Goal: Task Accomplishment & Management: Complete application form

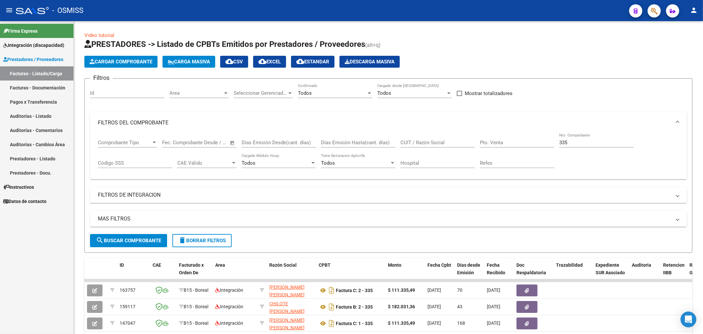
click at [122, 59] on span "Cargar Comprobante" at bounding box center [121, 62] width 63 height 6
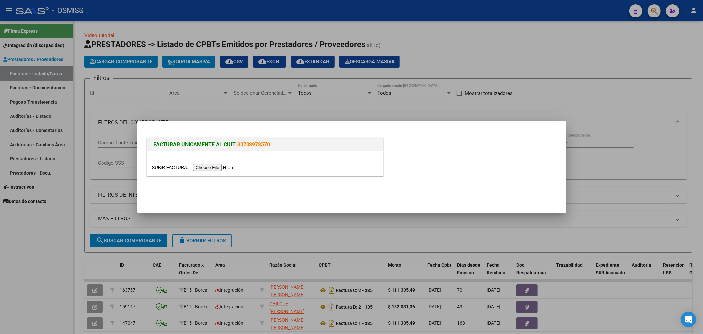
click at [214, 167] on input "file" at bounding box center [193, 167] width 83 height 7
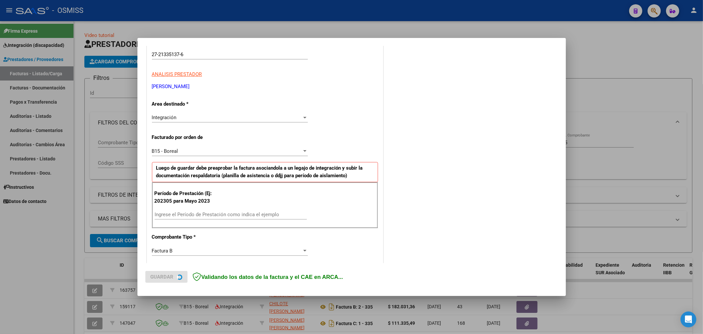
scroll to position [146, 0]
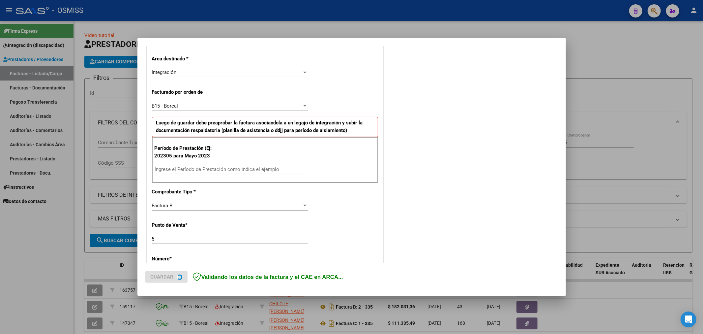
click at [227, 168] on input "Ingrese el Período de Prestación como indica el ejemplo" at bounding box center [231, 169] width 152 height 6
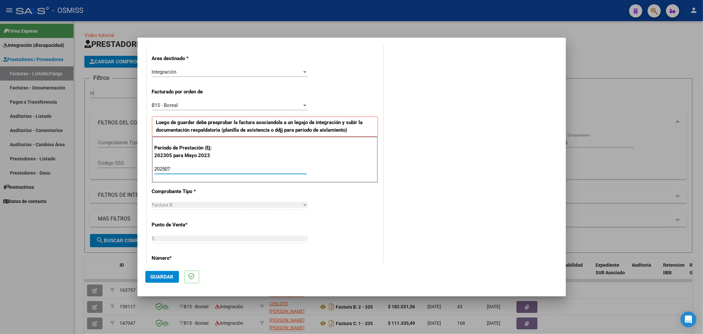
type input "202507"
click at [169, 275] on span "Guardar" at bounding box center [162, 277] width 23 height 6
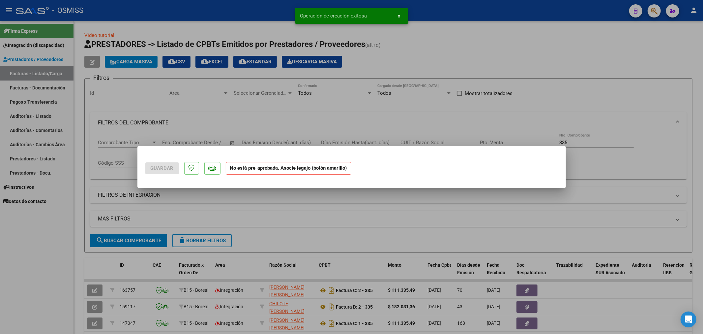
scroll to position [0, 0]
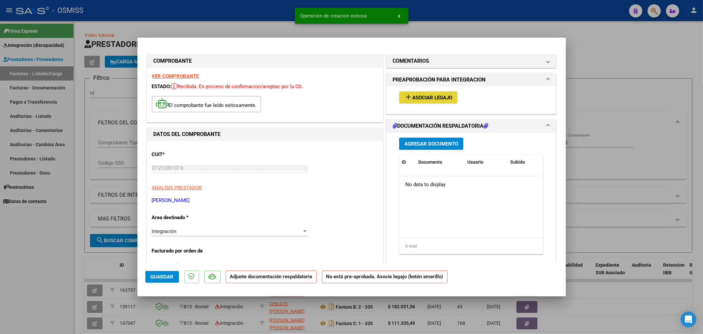
click at [422, 98] on span "Asociar Legajo" at bounding box center [432, 98] width 40 height 6
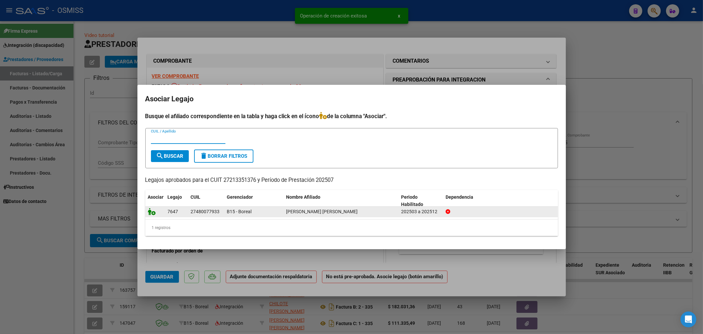
click at [152, 212] on icon at bounding box center [152, 211] width 8 height 7
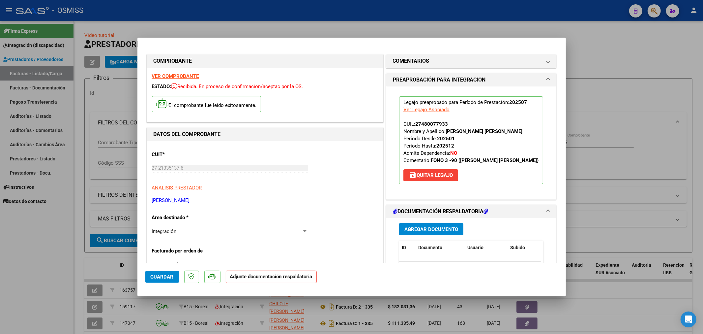
click at [412, 232] on button "Agregar Documento" at bounding box center [431, 229] width 64 height 12
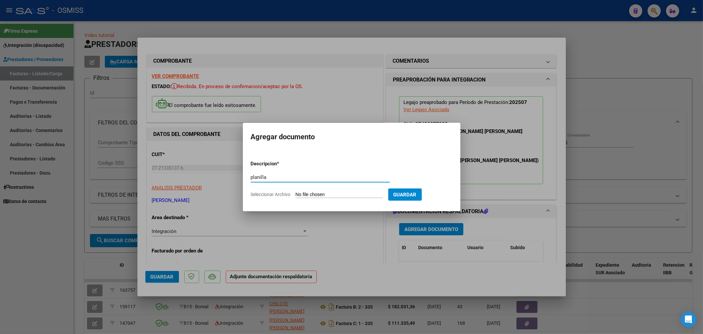
type input "planilla"
click at [316, 193] on input "Seleccionar Archivo" at bounding box center [339, 195] width 87 height 6
type input "C:\fakepath\148374-3-Planilla_de_Asistencia.pdf"
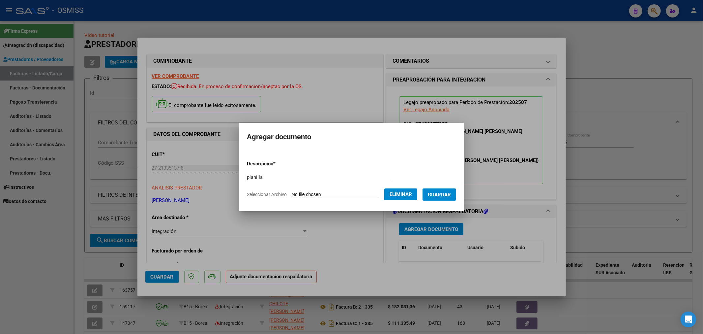
click at [445, 196] on span "Guardar" at bounding box center [439, 195] width 23 height 6
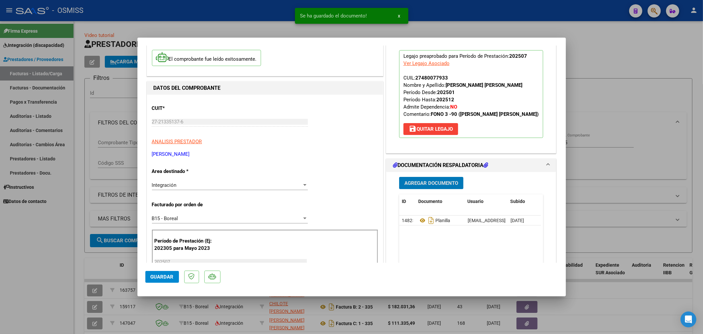
scroll to position [73, 0]
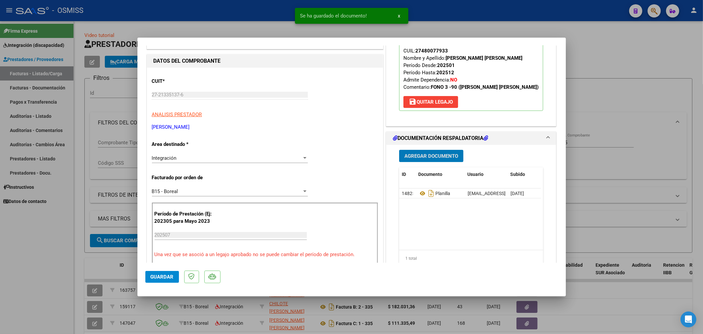
click at [163, 280] on button "Guardar" at bounding box center [162, 277] width 34 height 12
type input "$ 0,00"
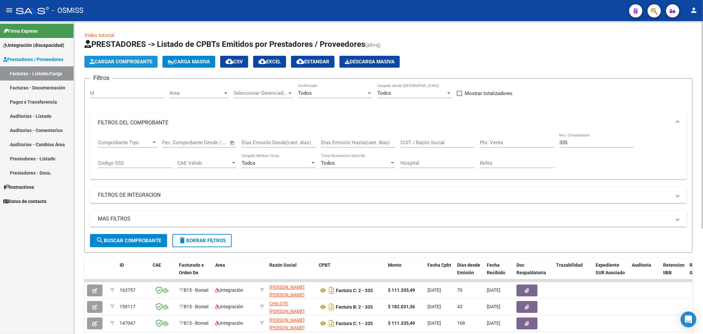
click at [119, 59] on span "Cargar Comprobante" at bounding box center [121, 62] width 63 height 6
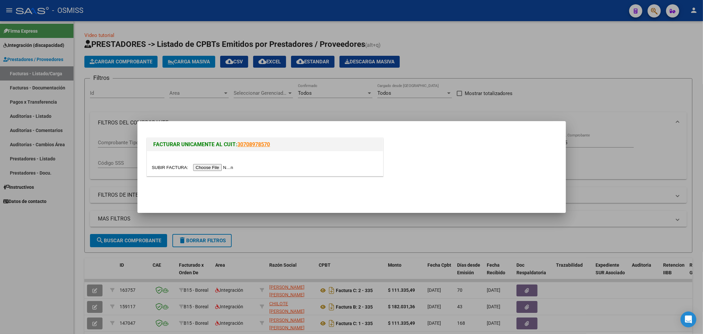
click at [211, 166] on input "file" at bounding box center [193, 167] width 83 height 7
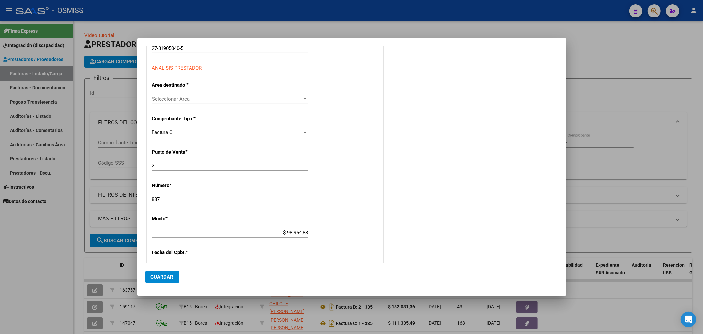
scroll to position [110, 0]
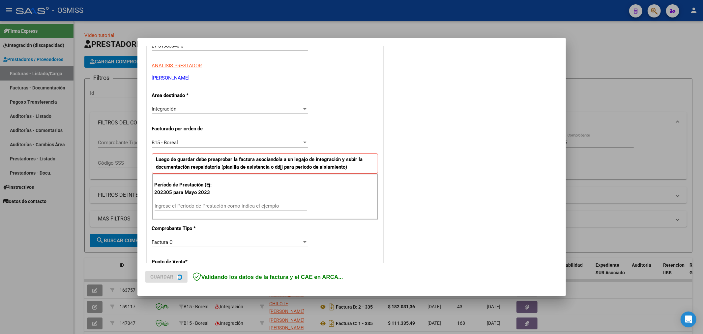
click at [209, 206] on input "Ingrese el Período de Prestación como indica el ejemplo" at bounding box center [231, 206] width 152 height 6
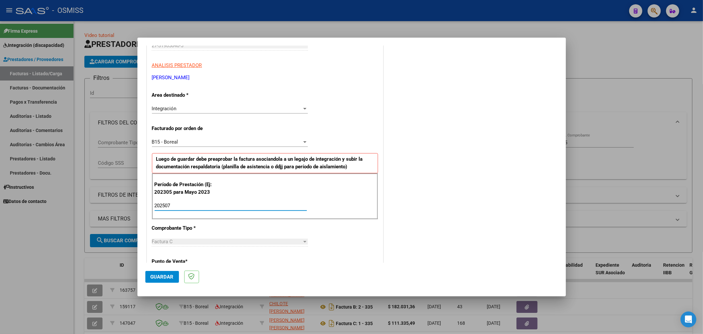
type input "202507"
click at [156, 275] on span "Guardar" at bounding box center [162, 277] width 23 height 6
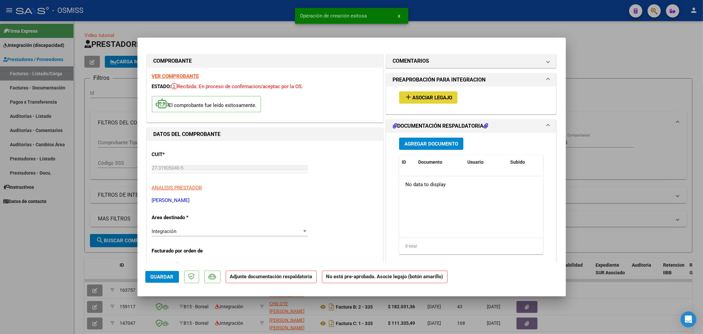
click at [430, 92] on button "add Asociar Legajo" at bounding box center [428, 97] width 58 height 12
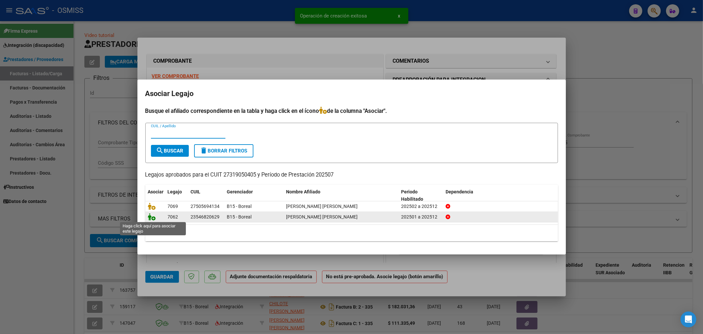
click at [151, 217] on icon at bounding box center [152, 216] width 8 height 7
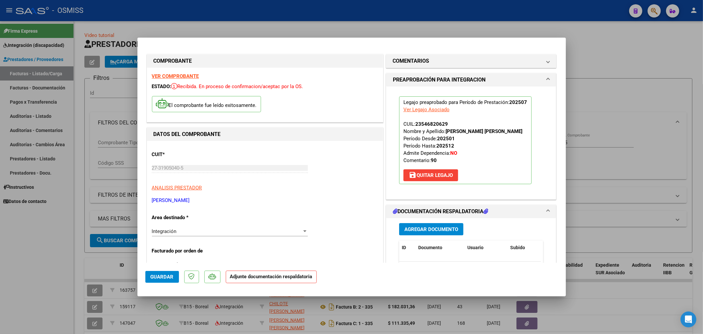
click at [415, 222] on div "Agregar Documento ID Documento Usuario Subido Acción No data to display 0 total…" at bounding box center [471, 284] width 154 height 132
click at [413, 229] on span "Agregar Documento" at bounding box center [432, 229] width 54 height 6
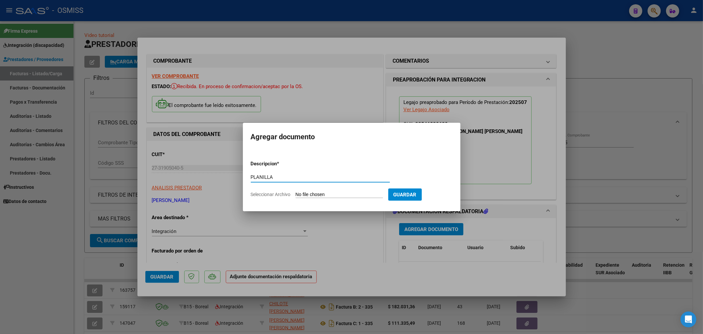
type input "PLANILLA"
click at [305, 192] on input "Seleccionar Archivo" at bounding box center [339, 195] width 87 height 6
type input "C:\fakepath\151420-3-Planilla_de_Asistencia.pdf"
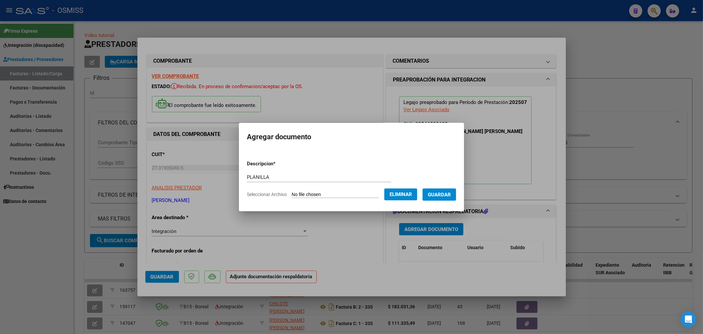
click at [445, 196] on span "Guardar" at bounding box center [439, 195] width 23 height 6
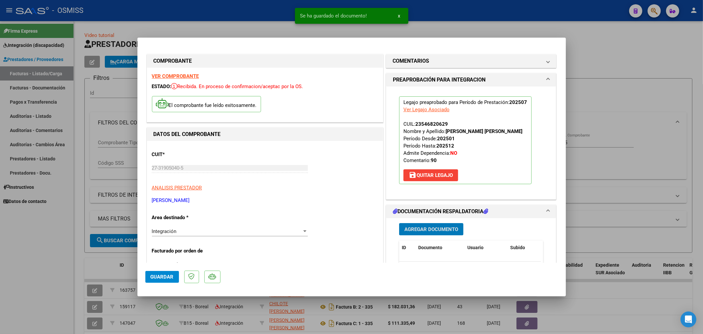
click at [166, 278] on span "Guardar" at bounding box center [162, 277] width 23 height 6
type input "$ 0,00"
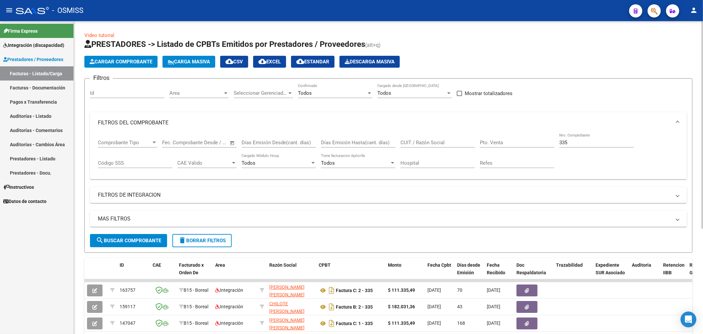
click at [113, 63] on span "Cargar Comprobante" at bounding box center [121, 62] width 63 height 6
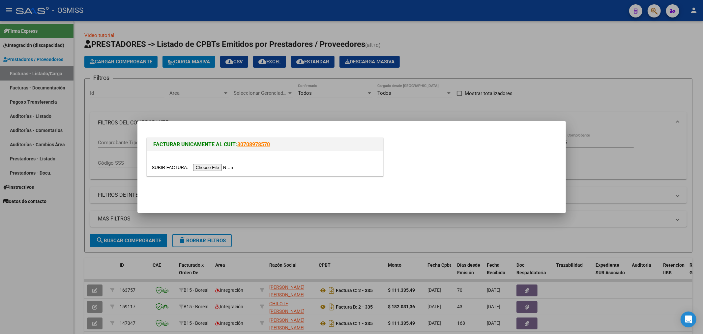
click at [227, 169] on input "file" at bounding box center [193, 167] width 83 height 7
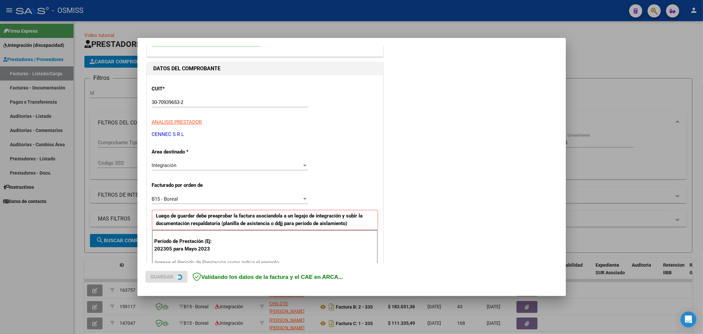
scroll to position [146, 0]
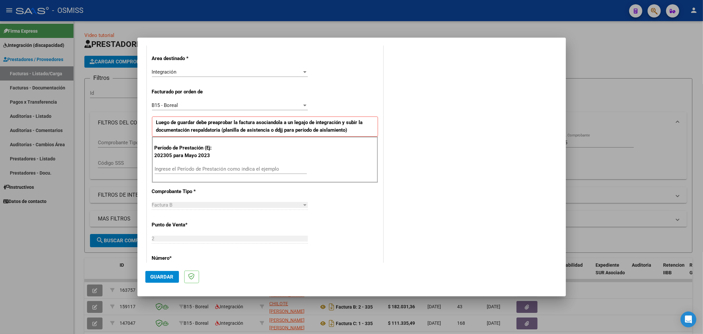
click at [187, 167] on input "Ingrese el Período de Prestación como indica el ejemplo" at bounding box center [231, 169] width 152 height 6
click at [193, 170] on input "202507" at bounding box center [231, 169] width 152 height 6
type input "202506"
click at [166, 275] on span "Guardar" at bounding box center [162, 277] width 23 height 6
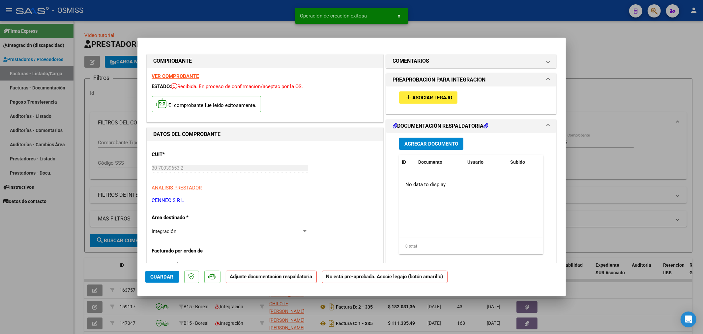
click at [424, 97] on span "Asociar Legajo" at bounding box center [432, 98] width 40 height 6
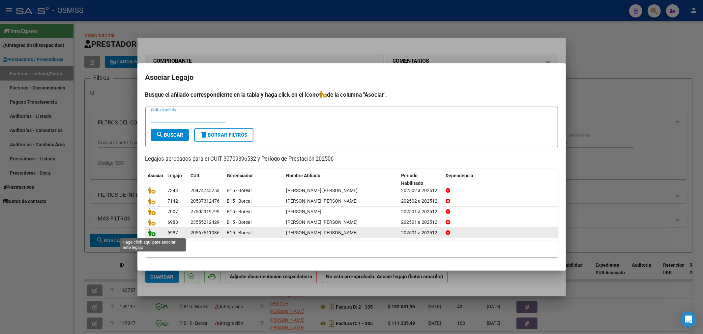
click at [148, 232] on icon at bounding box center [152, 232] width 8 height 7
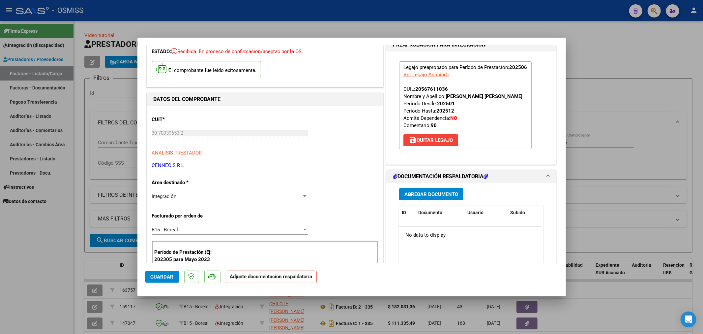
scroll to position [73, 0]
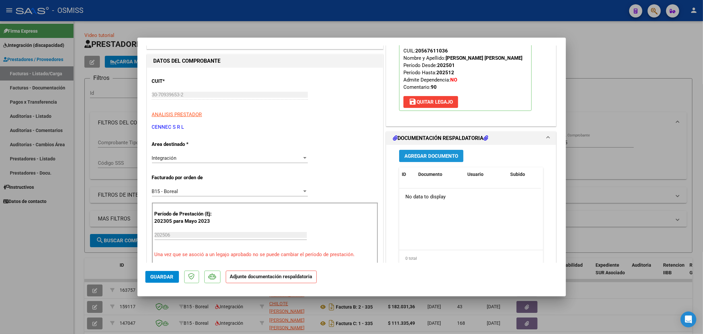
click at [422, 159] on span "Agregar Documento" at bounding box center [432, 156] width 54 height 6
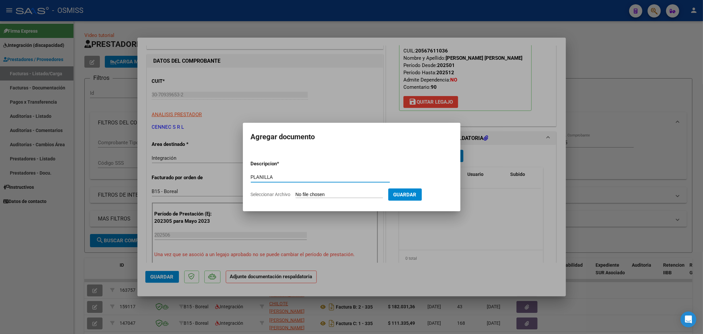
type input "PLANILLA"
click at [322, 196] on input "Seleccionar Archivo" at bounding box center [339, 195] width 87 height 6
type input "C:\fakepath\151635-1-Planilla_de_Asistencia.pdf"
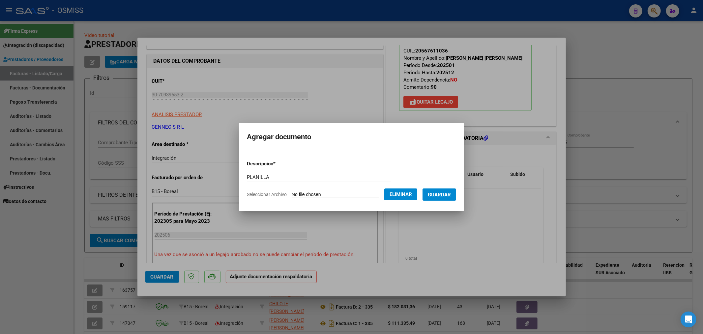
click at [438, 196] on span "Guardar" at bounding box center [439, 195] width 23 height 6
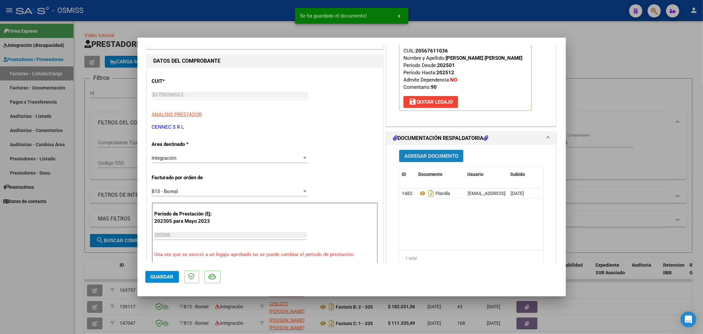
click at [424, 159] on span "Agregar Documento" at bounding box center [432, 156] width 54 height 6
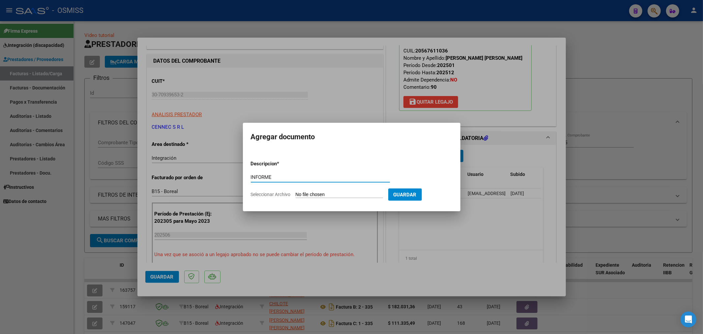
type input "INFORME"
click at [327, 196] on input "Seleccionar Archivo" at bounding box center [339, 195] width 87 height 6
type input "C:\fakepath\151635-5-Informe_de_evolucion_semestral.pdf"
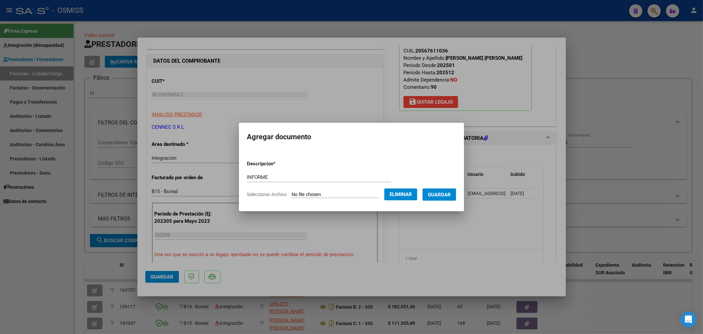
click at [440, 192] on span "Guardar" at bounding box center [439, 195] width 23 height 6
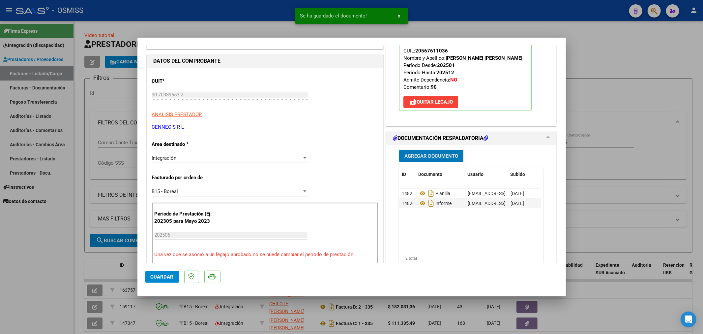
click at [167, 276] on span "Guardar" at bounding box center [162, 277] width 23 height 6
type input "$ 0,00"
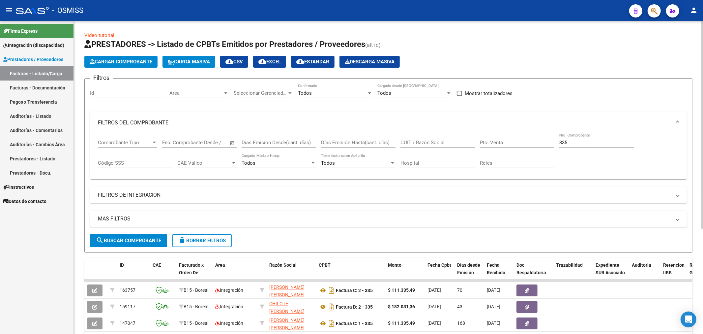
click at [127, 62] on span "Cargar Comprobante" at bounding box center [121, 62] width 63 height 6
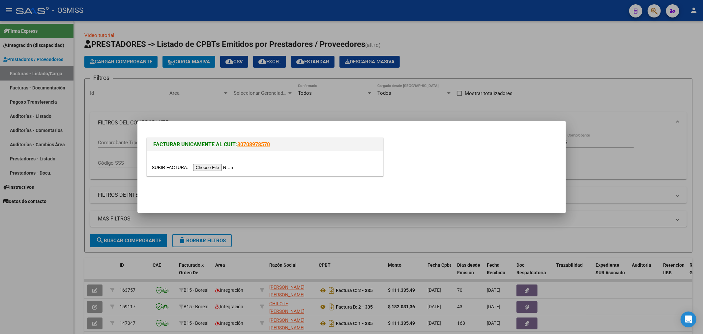
click at [208, 167] on input "file" at bounding box center [193, 167] width 83 height 7
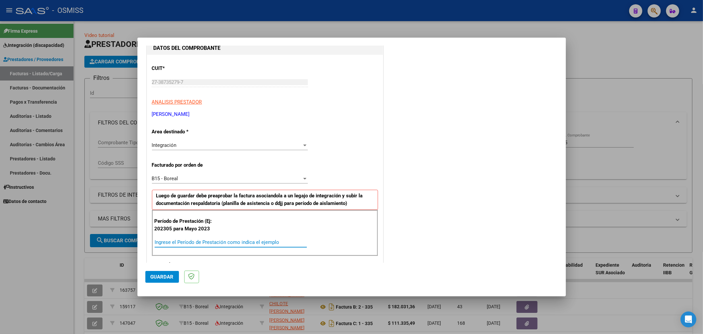
click at [192, 240] on input "Ingrese el Período de Prestación como indica el ejemplo" at bounding box center [231, 242] width 152 height 6
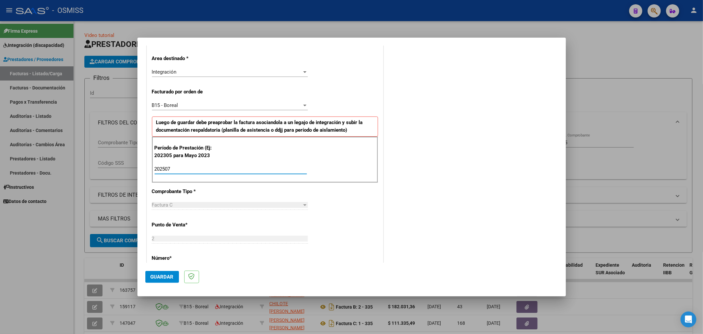
click at [181, 171] on input "202507" at bounding box center [231, 169] width 152 height 6
type input "202506"
click at [154, 275] on span "Guardar" at bounding box center [162, 277] width 23 height 6
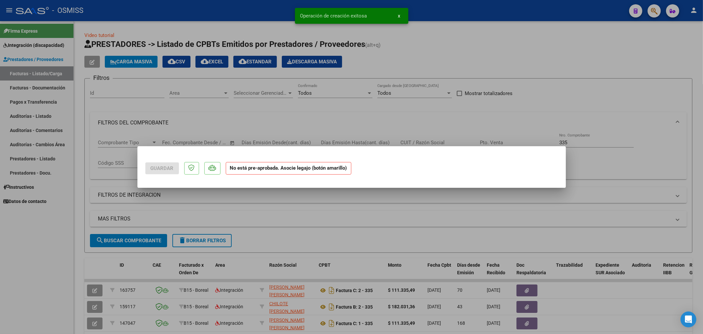
scroll to position [0, 0]
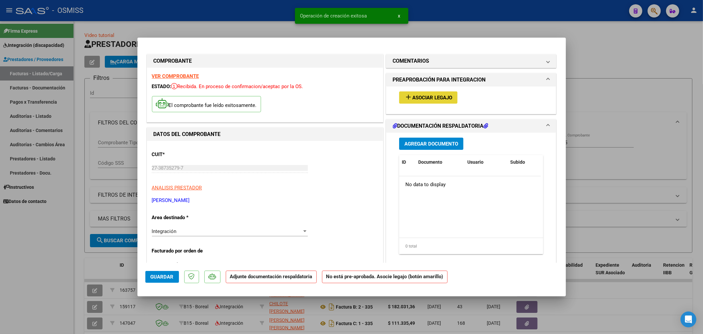
click at [452, 97] on button "add Asociar Legajo" at bounding box center [428, 97] width 58 height 12
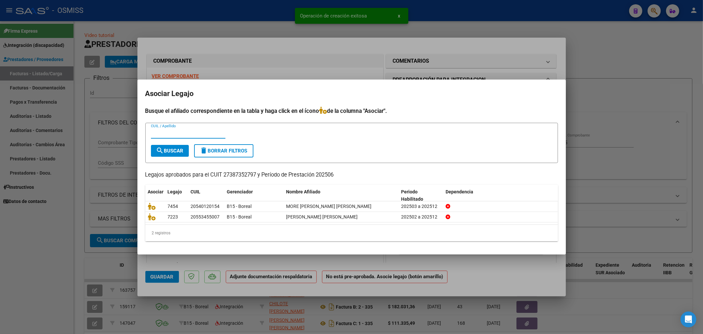
click at [144, 205] on mat-dialog-content "Busque el afiliado correspondiente en la tabla y haga click en el ícono de la c…" at bounding box center [351, 176] width 429 height 140
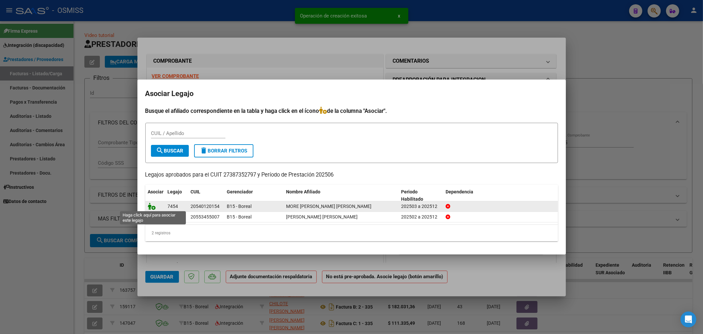
click at [154, 205] on icon at bounding box center [152, 205] width 8 height 7
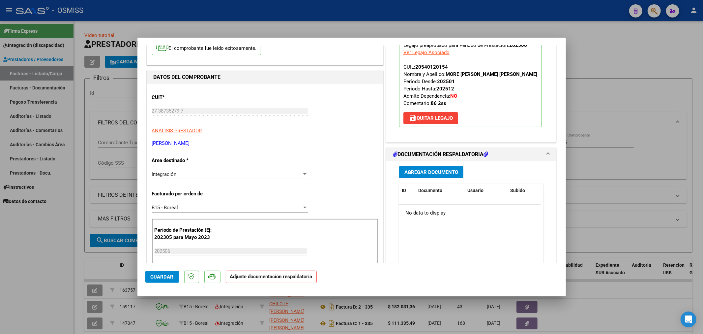
scroll to position [73, 0]
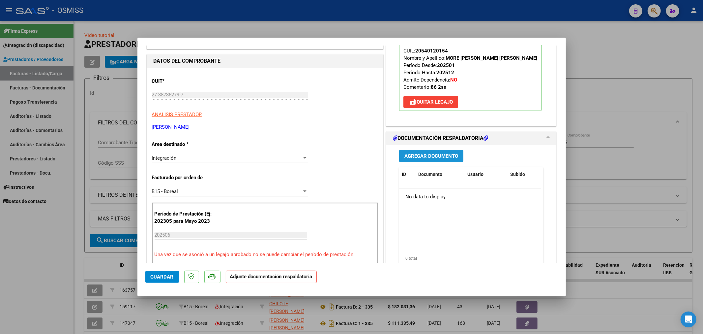
click at [425, 156] on span "Agregar Documento" at bounding box center [432, 156] width 54 height 6
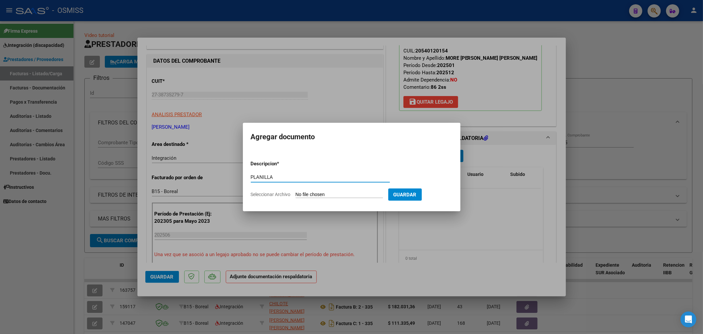
type input "PLANILLA"
click at [304, 195] on input "Seleccionar Archivo" at bounding box center [339, 195] width 87 height 6
type input "C:\fakepath\152980-4-Planilla_de_Asistencia.pdf"
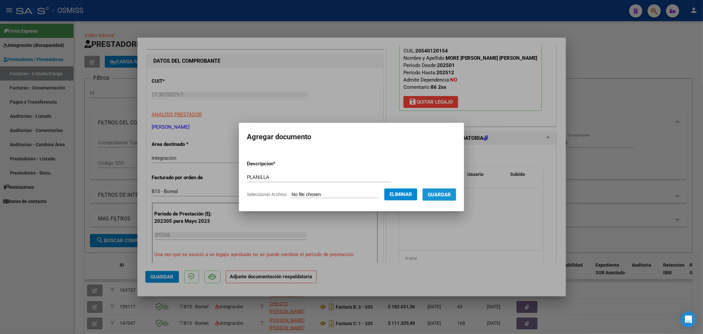
click at [448, 196] on span "Guardar" at bounding box center [439, 195] width 23 height 6
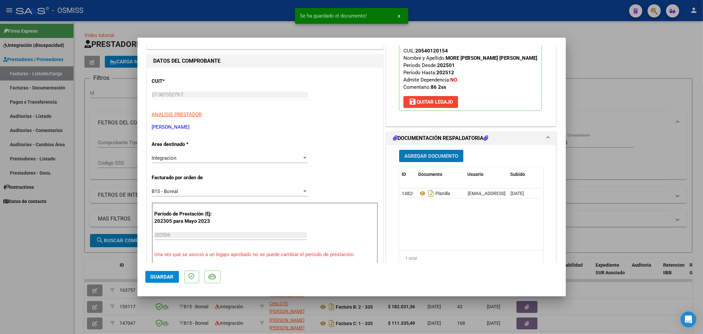
click at [451, 159] on span "Agregar Documento" at bounding box center [432, 156] width 54 height 6
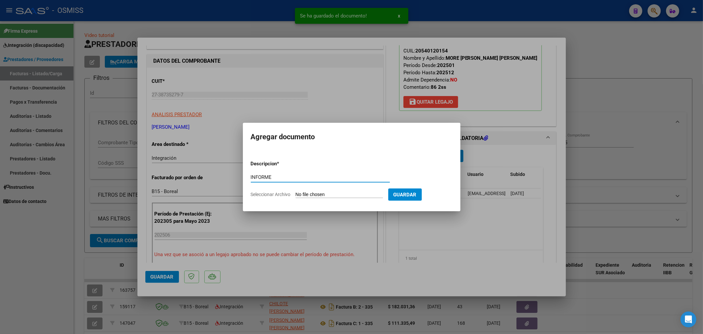
type input "INFORME"
click at [315, 198] on form "Descripcion * INFORME Escriba aquí una descripcion Seleccionar Archivo Guardar" at bounding box center [352, 179] width 202 height 48
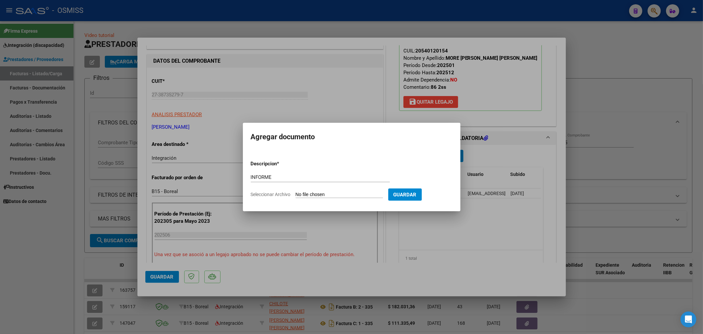
click at [315, 197] on input "Seleccionar Archivo" at bounding box center [339, 195] width 87 height 6
type input "C:\fakepath\152980-5-Informe_de_evolucion_semestral.pdf"
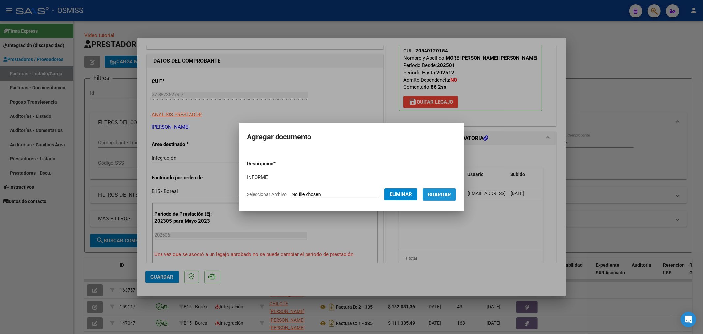
click at [446, 196] on span "Guardar" at bounding box center [439, 195] width 23 height 6
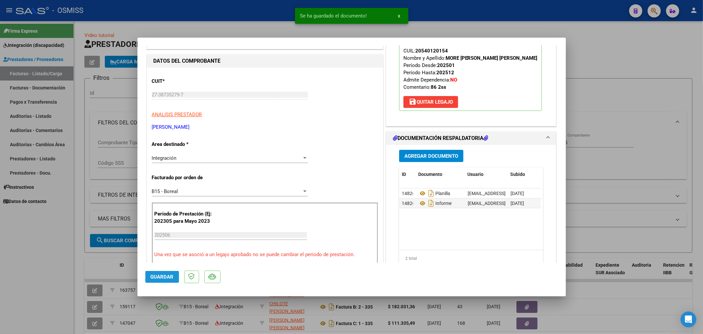
click at [156, 280] on button "Guardar" at bounding box center [162, 277] width 34 height 12
type input "$ 0,00"
